Goal: Transaction & Acquisition: Obtain resource

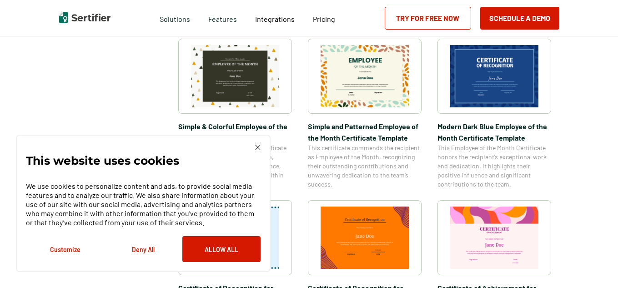
scroll to position [317, 0]
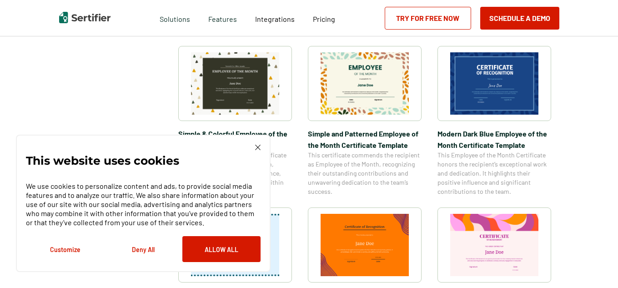
click at [262, 148] on div "This website uses cookies We use cookies to personalize content and ads, to pro…" at bounding box center [143, 203] width 255 height 137
click at [259, 148] on img at bounding box center [257, 147] width 5 height 5
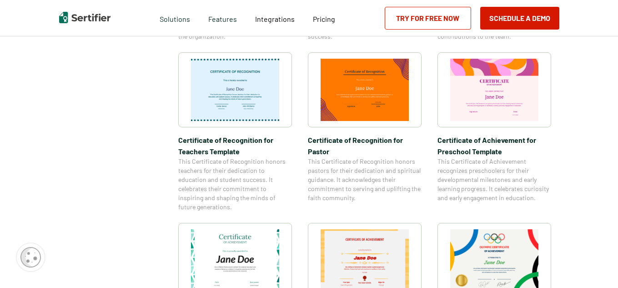
scroll to position [462, 0]
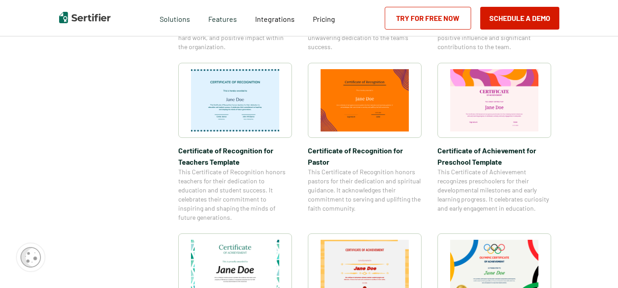
click at [480, 100] on img at bounding box center [494, 100] width 88 height 62
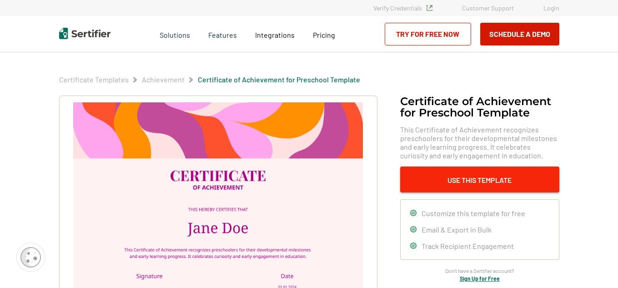
click at [446, 175] on button "Use This Template" at bounding box center [479, 180] width 159 height 26
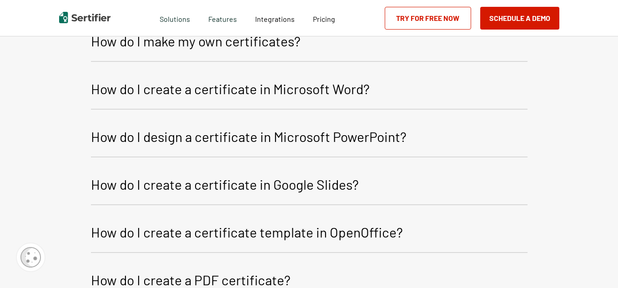
scroll to position [1182, 0]
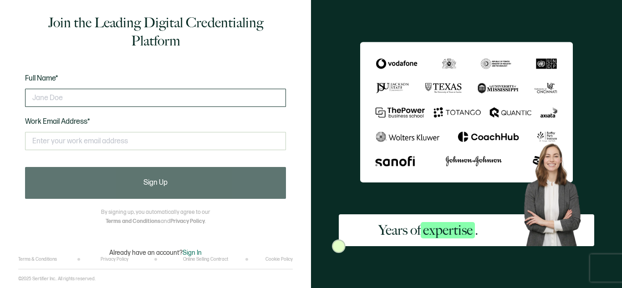
click at [163, 94] on input "text" at bounding box center [155, 98] width 261 height 18
type input "[PERSON_NAME]"
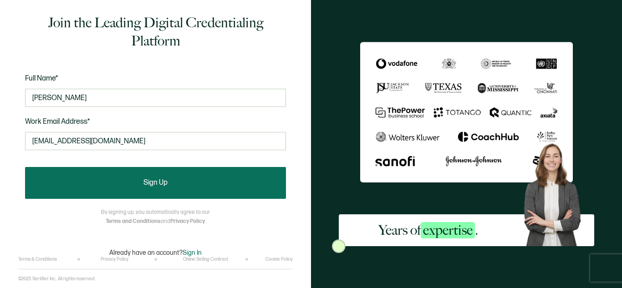
type input "[EMAIL_ADDRESS][DOMAIN_NAME]"
click at [61, 196] on button "Sign Up" at bounding box center [155, 183] width 261 height 32
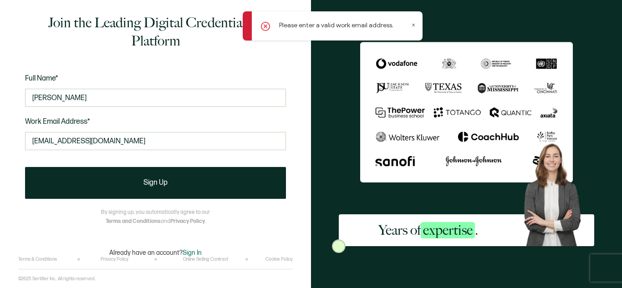
drag, startPoint x: 133, startPoint y: 140, endPoint x: 0, endPoint y: 158, distance: 134.5
click at [0, 158] on div "Join the Leading Digital Credentialing Platform Full Name* [PERSON_NAME] Work E…" at bounding box center [155, 144] width 311 height 288
